Goal: Understand process/instructions: Learn how to perform a task or action

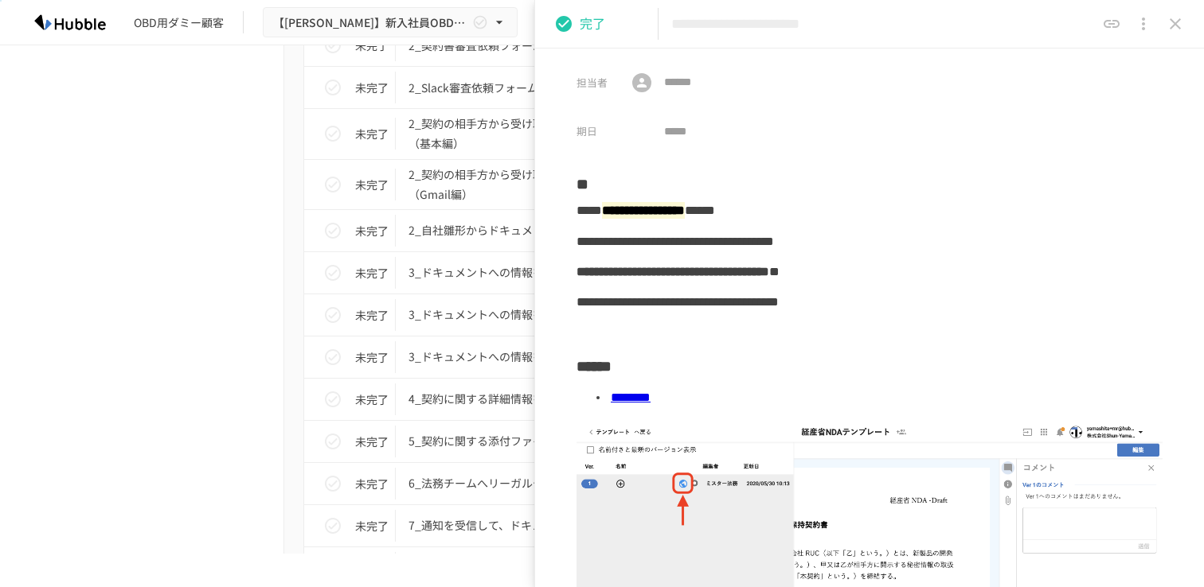
scroll to position [2764, 0]
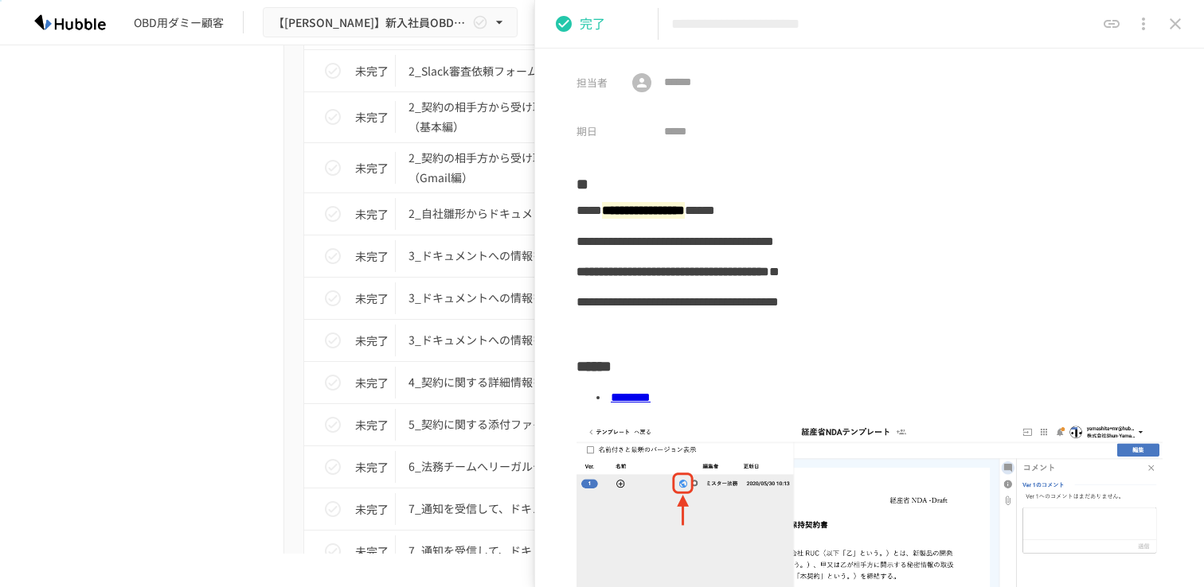
click at [1182, 32] on icon "close drawer" at bounding box center [1174, 23] width 19 height 19
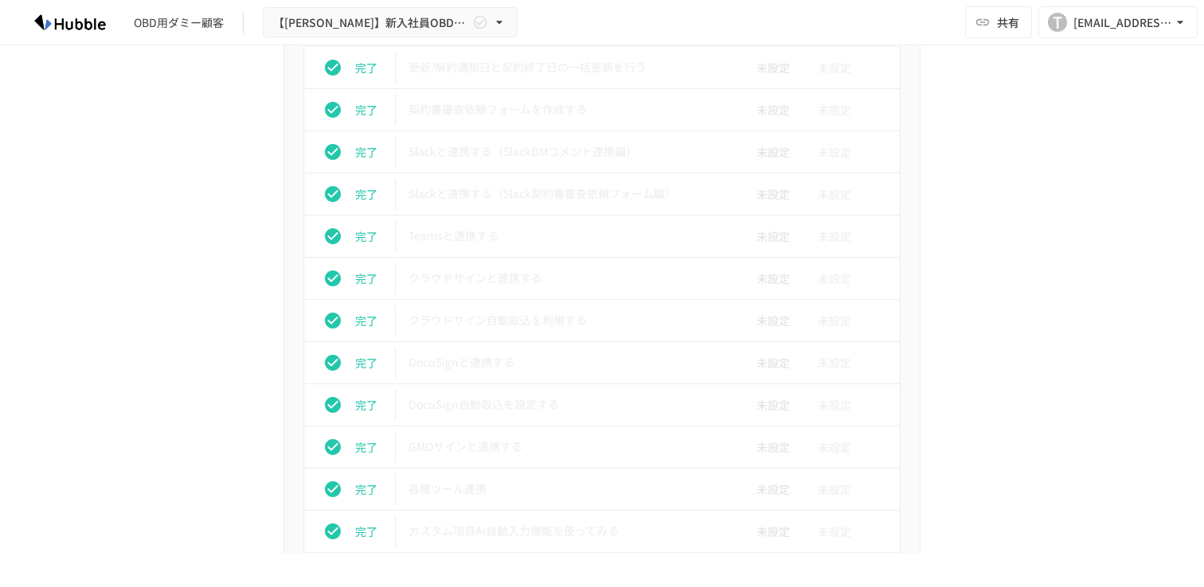
scroll to position [1320, 0]
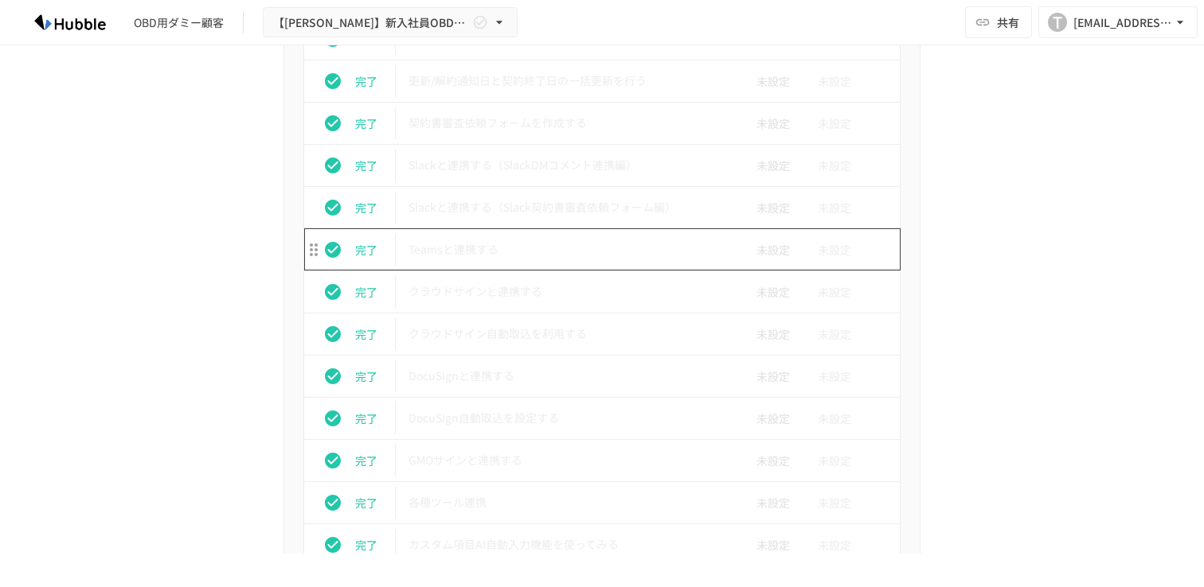
click at [456, 231] on td "Teamsと連携する" at bounding box center [568, 249] width 345 height 42
click at [456, 234] on td "Teamsと連携する" at bounding box center [568, 249] width 345 height 42
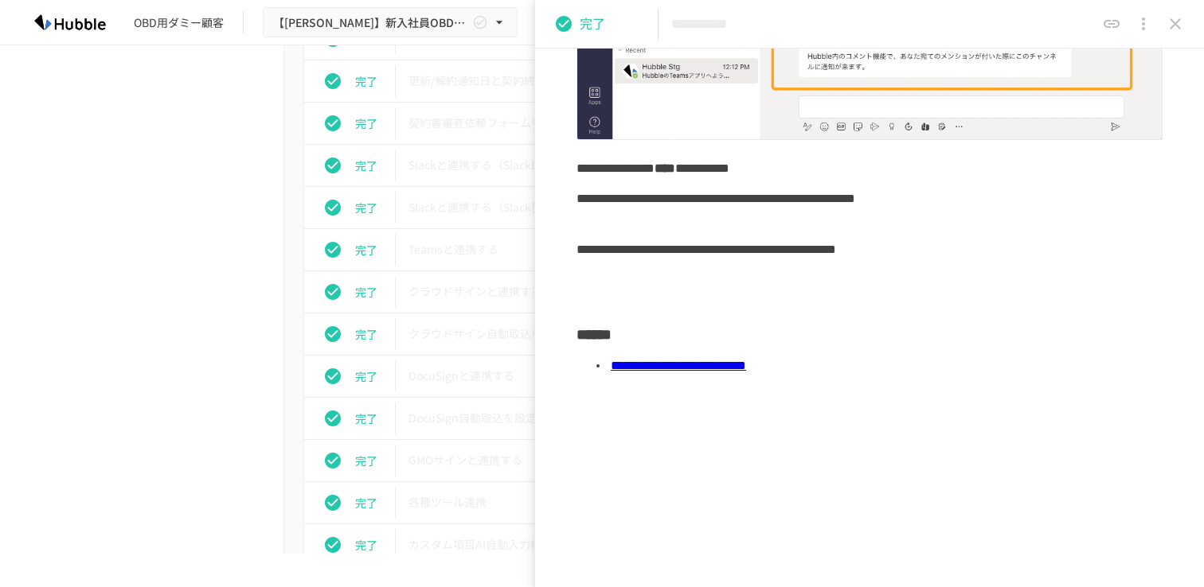
scroll to position [322, 0]
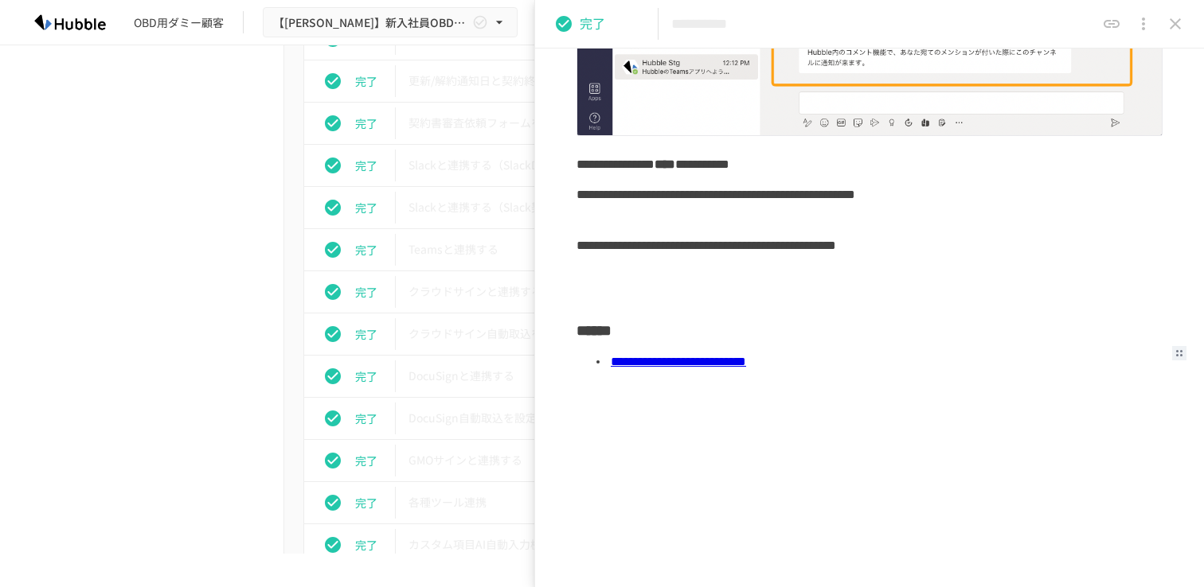
click at [746, 365] on link "**********" at bounding box center [678, 362] width 135 height 12
click at [1178, 29] on icon "close drawer" at bounding box center [1174, 23] width 19 height 19
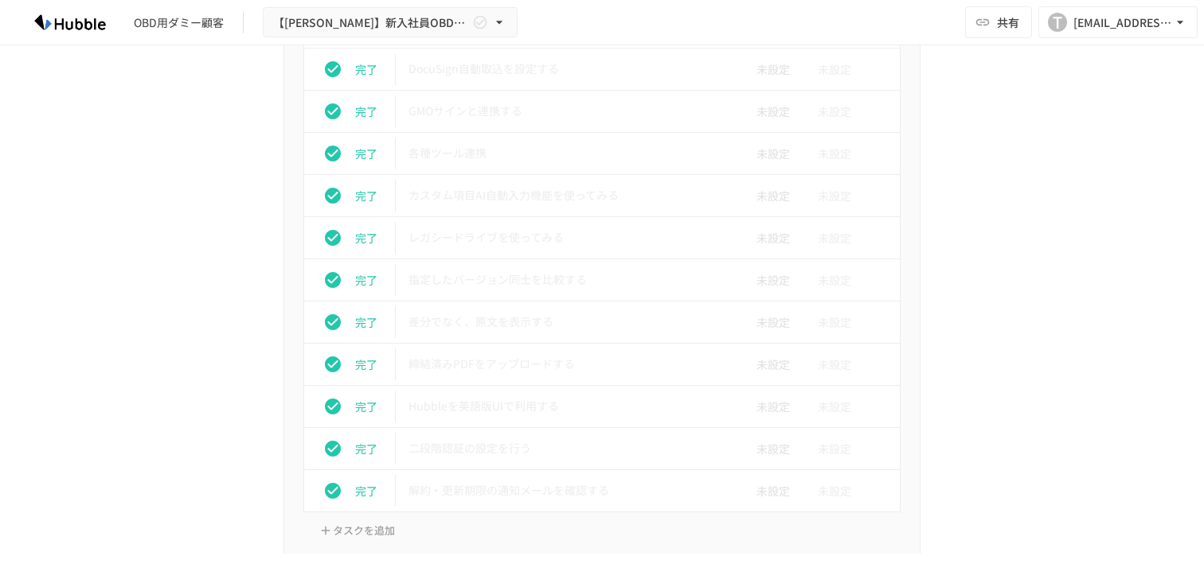
scroll to position [1680, 0]
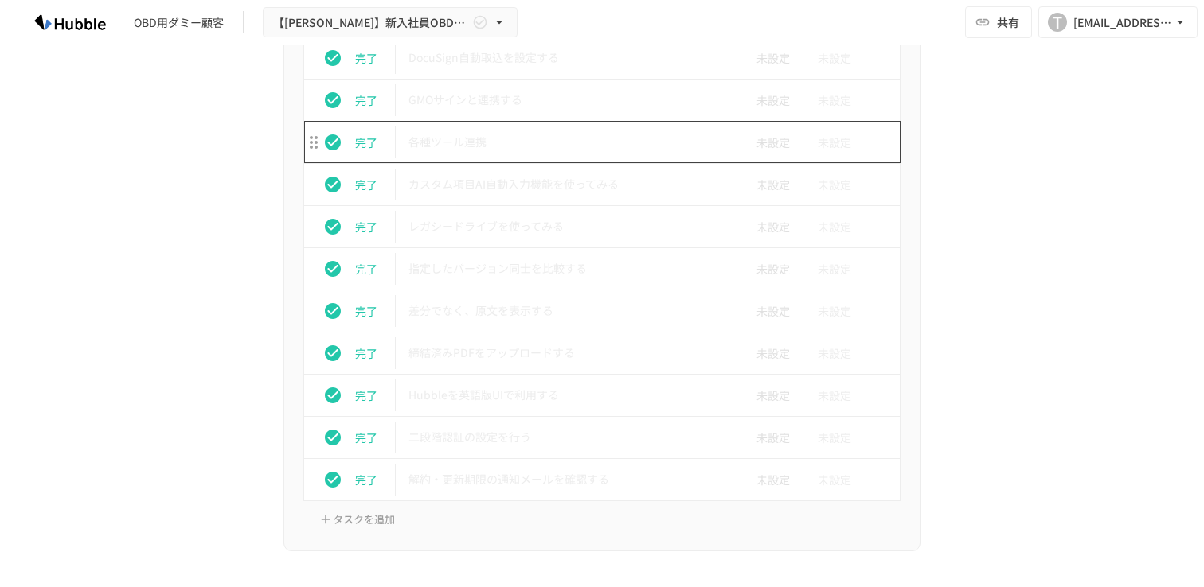
click at [464, 135] on p "各種ツール連携" at bounding box center [568, 142] width 320 height 20
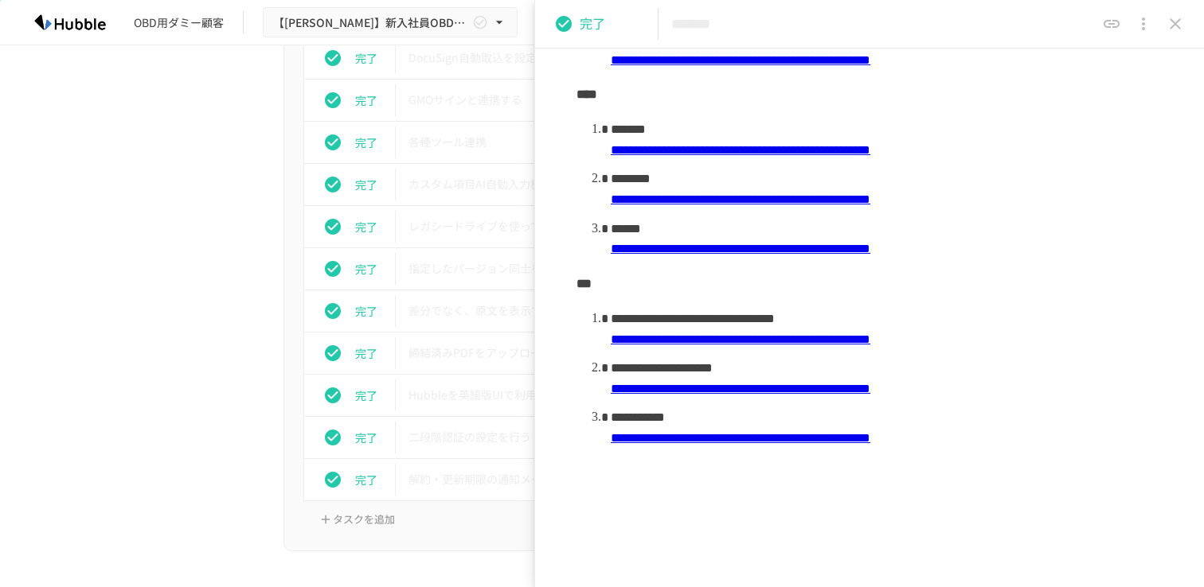
scroll to position [607, 0]
click at [70, 415] on div "**********" at bounding box center [602, 299] width 1204 height 509
